Goal: Information Seeking & Learning: Check status

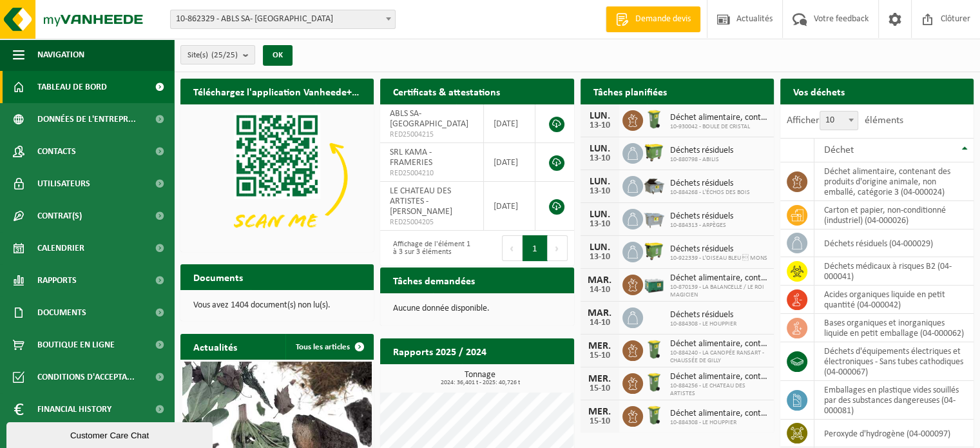
click at [379, 20] on span "10-862329 - ABLS SA- [GEOGRAPHIC_DATA]" at bounding box center [283, 19] width 224 height 18
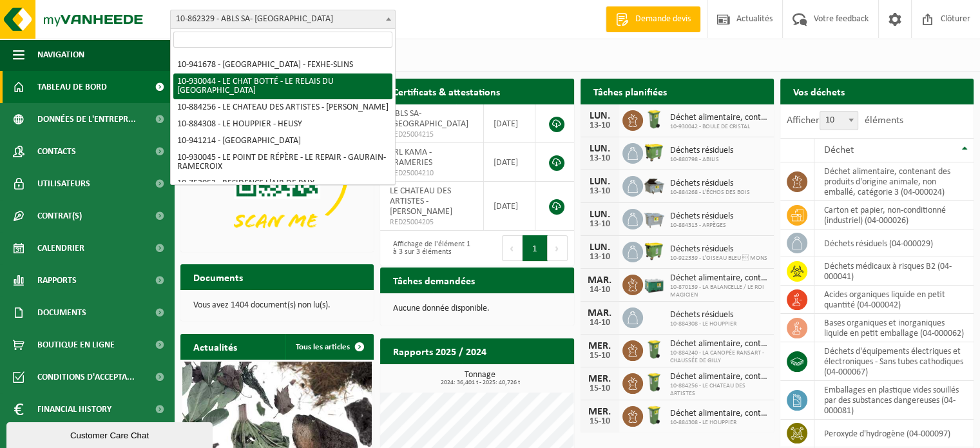
scroll to position [327, 0]
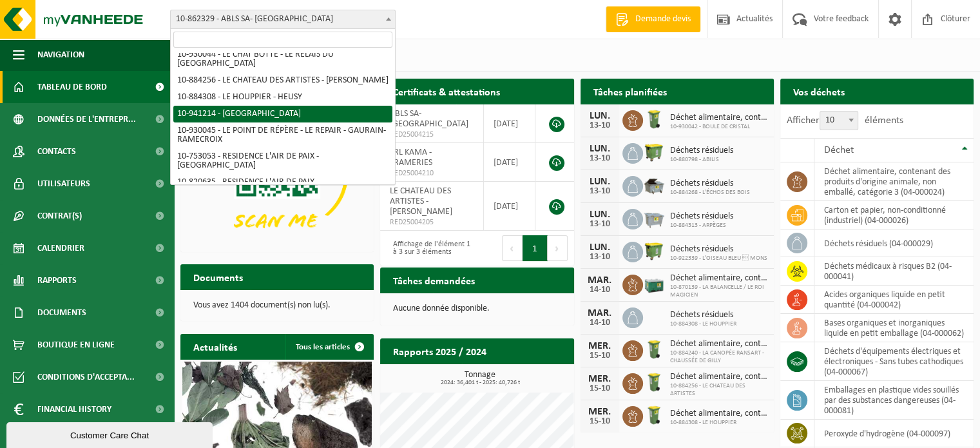
select select "139362"
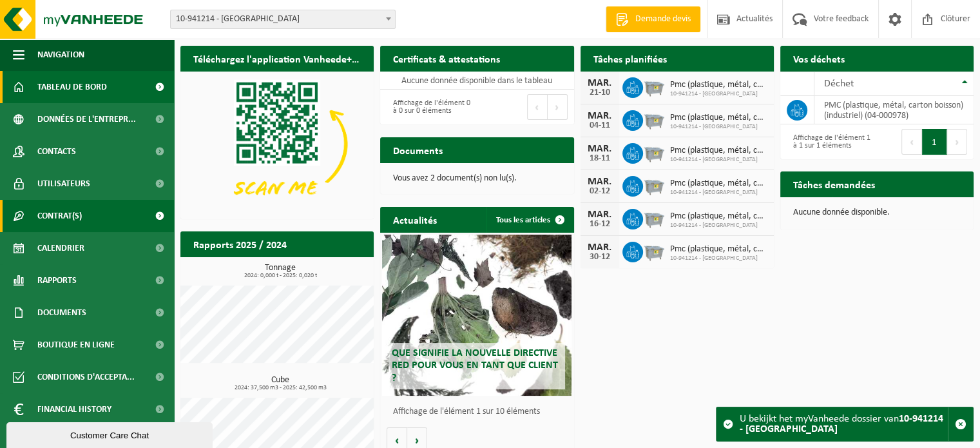
click at [80, 222] on span "Contrat(s)" at bounding box center [59, 216] width 44 height 32
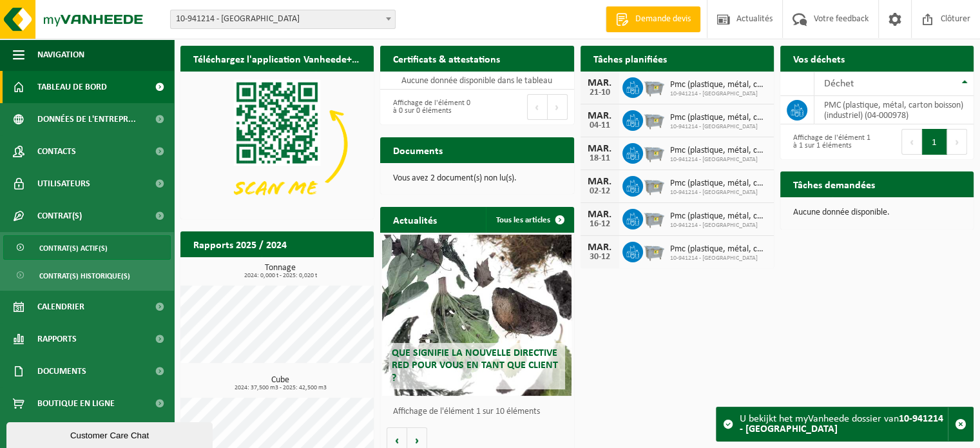
click at [88, 251] on span "Contrat(s) actif(s)" at bounding box center [73, 248] width 68 height 24
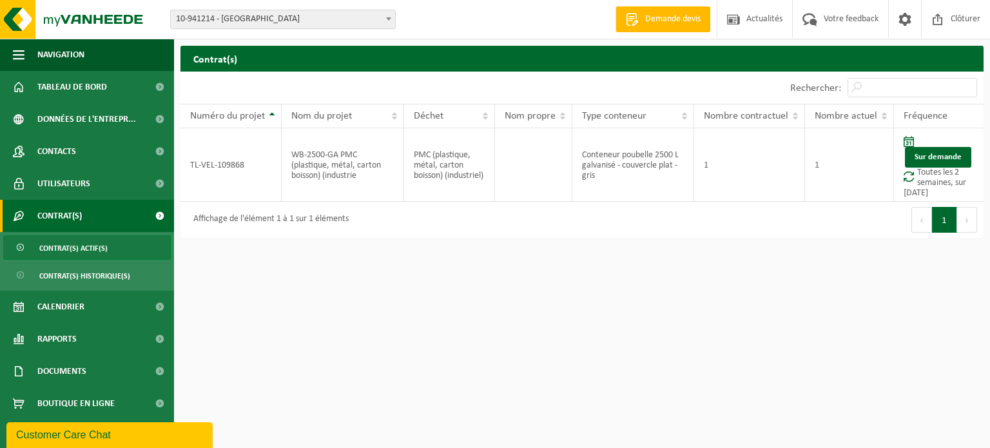
drag, startPoint x: 822, startPoint y: 289, endPoint x: 766, endPoint y: 46, distance: 250.0
click at [822, 289] on html "Site: 10-862329 - ABLS SA- CENTRE KAMA - MONS 10-933538 - ABLS - FOYER DES 1001…" at bounding box center [495, 224] width 990 height 448
